Goal: Check status: Check status

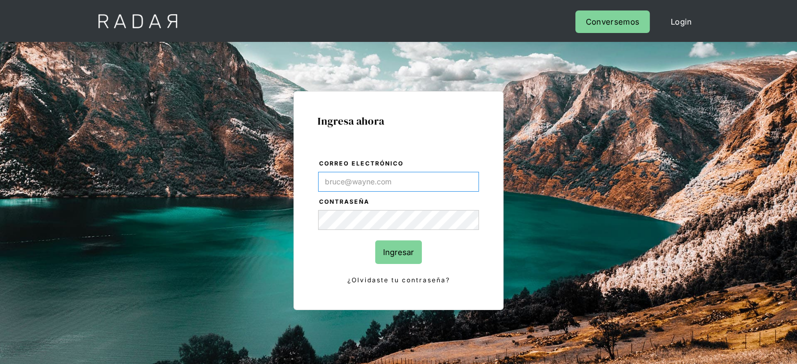
type input "[PERSON_NAME][EMAIL_ADDRESS][DOMAIN_NAME]"
click at [409, 245] on input "Ingresar" at bounding box center [398, 252] width 47 height 24
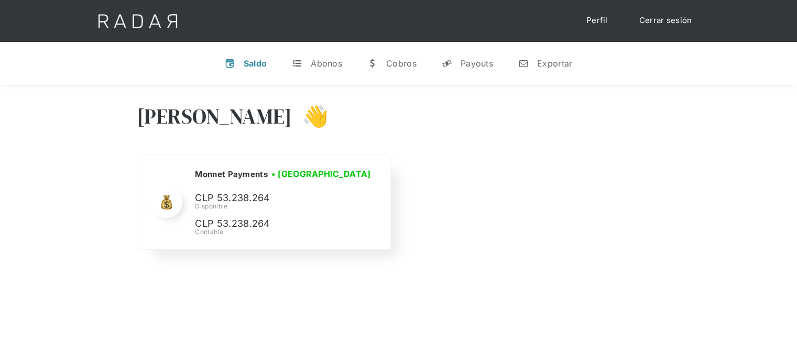
click at [227, 192] on p "CLP 53.238.264" at bounding box center [273, 198] width 157 height 15
copy p "53.238.264"
